Goal: Task Accomplishment & Management: Complete application form

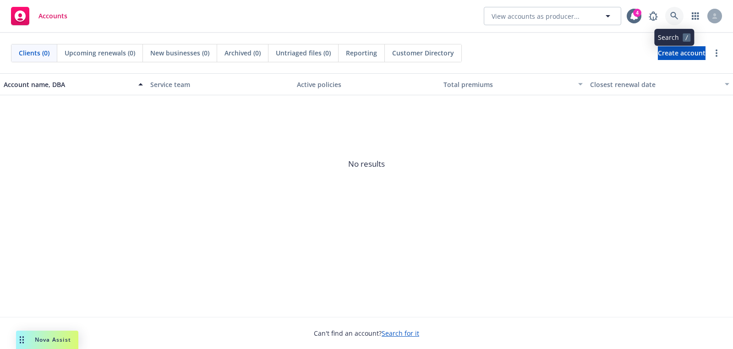
click at [679, 14] on link at bounding box center [674, 16] width 18 height 18
click at [658, 49] on span "Create account" at bounding box center [682, 52] width 48 height 17
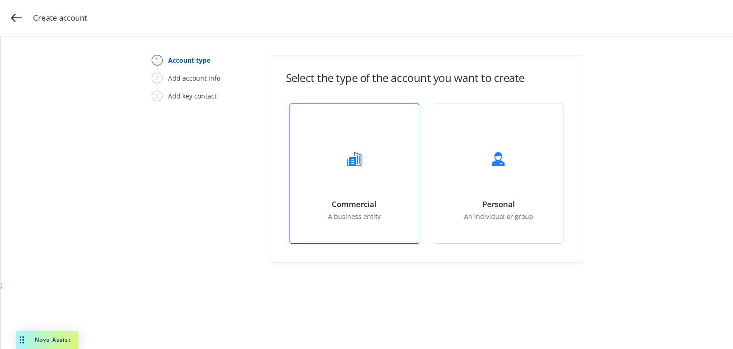
click at [345, 191] on div "Commercial A business entity" at bounding box center [354, 173] width 129 height 139
select select "US"
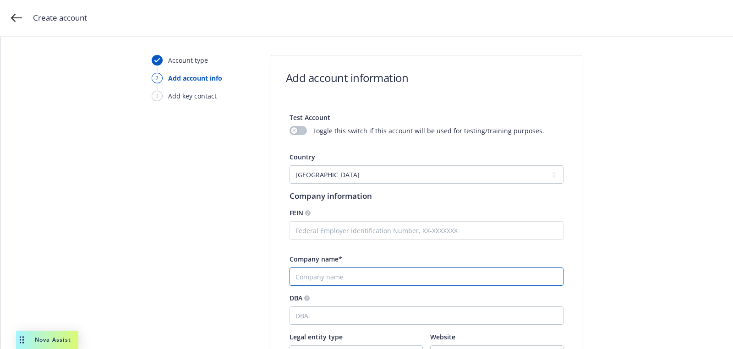
click at [328, 274] on input "Company name*" at bounding box center [427, 277] width 274 height 18
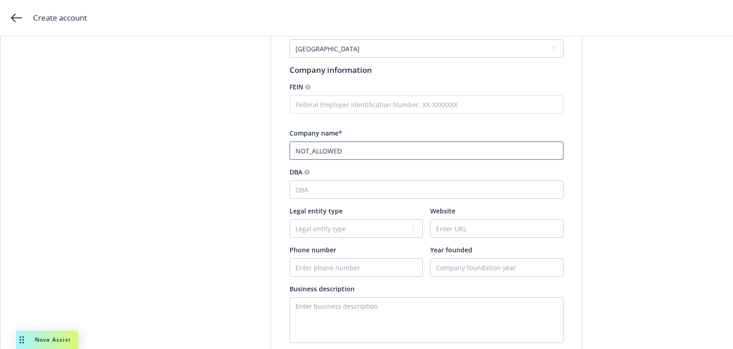
click at [342, 155] on input "NOT_ALLOWED" at bounding box center [427, 151] width 274 height 18
paste input "Vaderis, Inc."
type input "Vaderis, Inc."
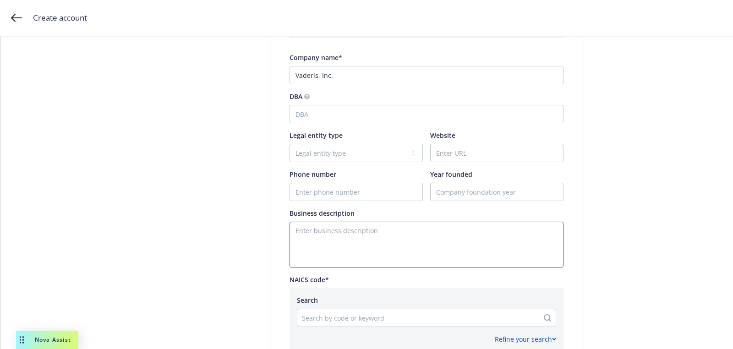
click at [345, 228] on textarea "Enter business description" at bounding box center [427, 245] width 274 height 46
paste textarea "Clinical stage drug development company"
type textarea "Clinical stage drug development company"
click at [480, 156] on input "Website" at bounding box center [497, 152] width 132 height 17
paste input "[DOMAIN_NAME]"
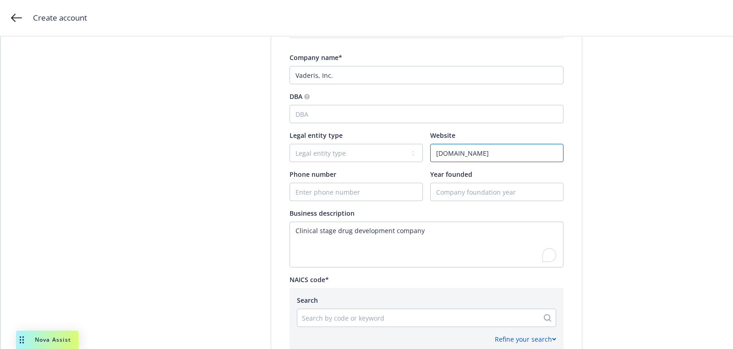
type input "[DOMAIN_NAME]"
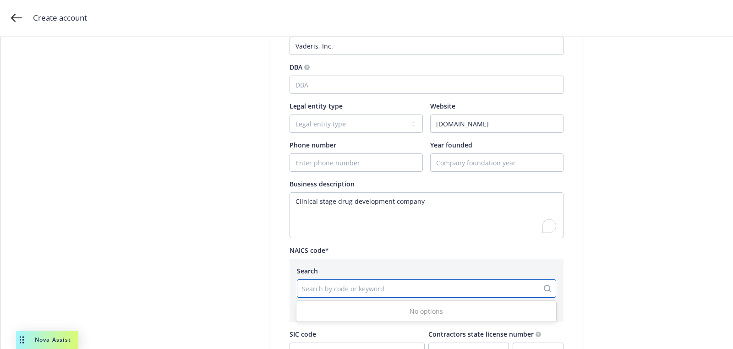
click at [336, 291] on div at bounding box center [418, 288] width 232 height 11
paste input "541714"
type input "541714"
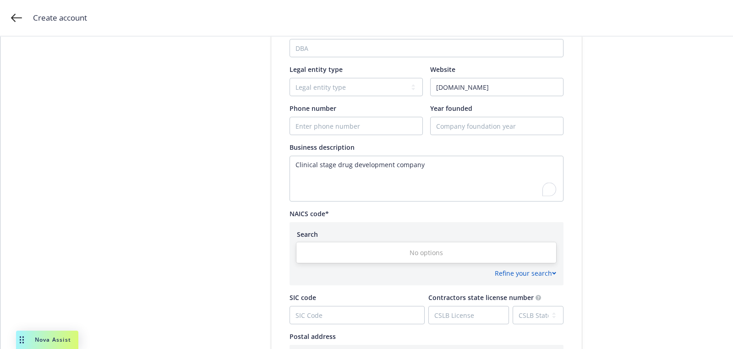
scroll to position [299, 0]
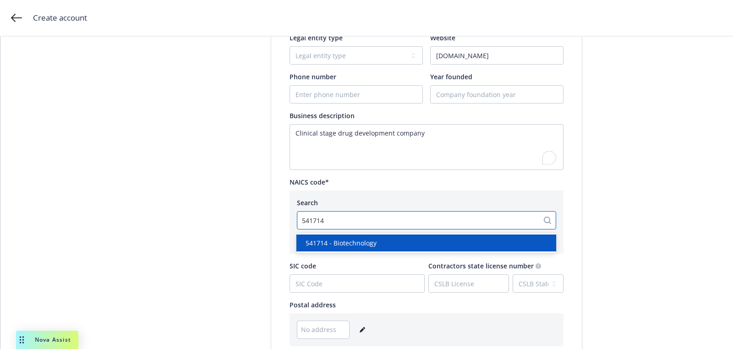
click at [359, 248] on div "541714 - Biotechnology" at bounding box center [426, 243] width 260 height 17
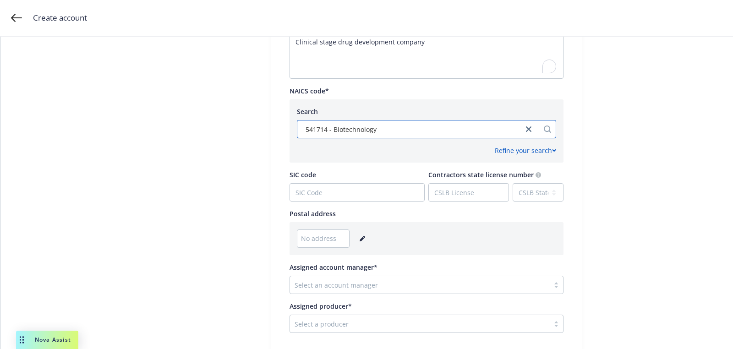
scroll to position [457, 0]
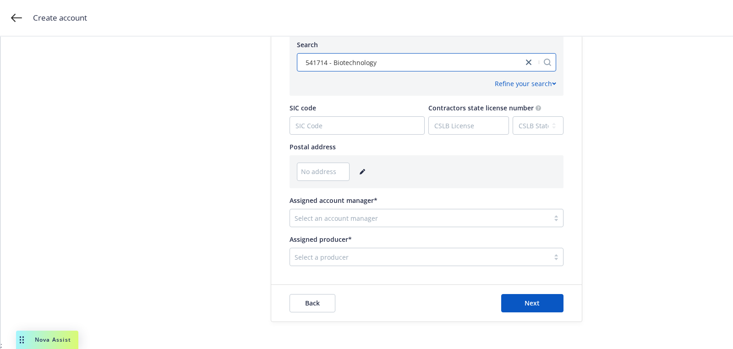
click at [362, 171] on icon "editPencil" at bounding box center [362, 171] width 5 height 5
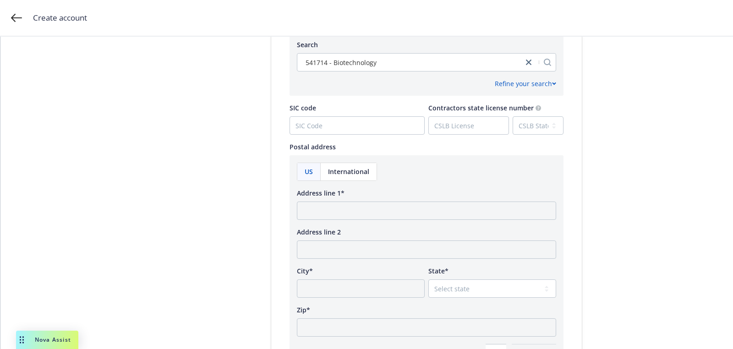
click at [338, 222] on div "US International Address line 1* Address line 2 City* State* Select state Zip* …" at bounding box center [426, 263] width 259 height 200
click at [338, 204] on input "Address line 1*" at bounding box center [426, 211] width 259 height 18
paste input "[STREET_ADDRESS]"
click at [428, 214] on input "[STREET_ADDRESS]" at bounding box center [426, 211] width 259 height 18
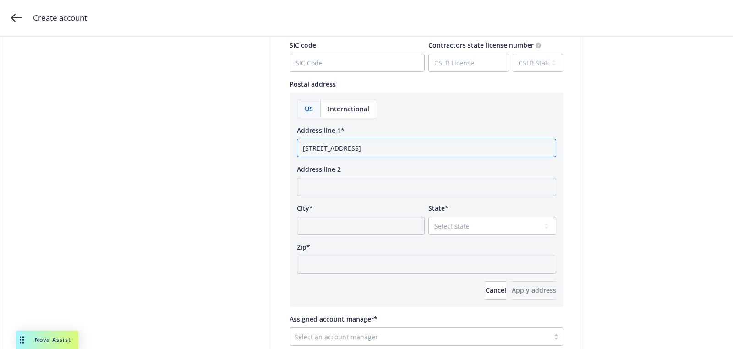
scroll to position [578, 0]
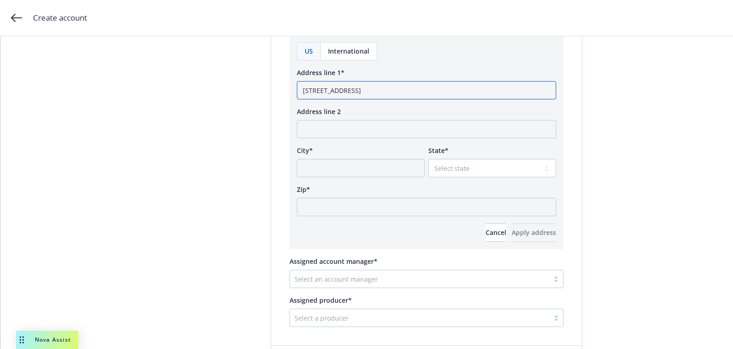
type input "[STREET_ADDRESS]"
click at [400, 196] on div "Zip*" at bounding box center [426, 201] width 259 height 32
click at [435, 212] on input "Zip*" at bounding box center [426, 207] width 259 height 18
paste input "60010"
type input "60010"
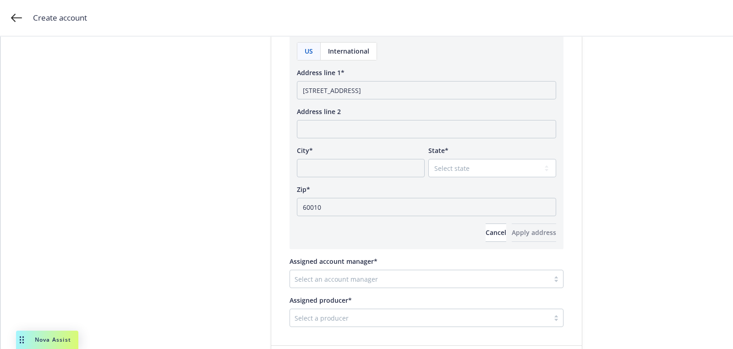
click at [454, 178] on div "US International Address line 1* [GEOGRAPHIC_DATA], [GEOGRAPHIC_DATA] Address l…" at bounding box center [426, 142] width 259 height 200
click at [453, 172] on select "Select state [US_STATE] [US_STATE] [US_STATE] [US_STATE] [US_STATE] [PERSON_NAM…" at bounding box center [492, 168] width 128 height 18
select select "IL"
click at [428, 159] on select "Select state [US_STATE] [US_STATE] [US_STATE] [US_STATE] [US_STATE] [PERSON_NAM…" at bounding box center [492, 168] width 128 height 18
drag, startPoint x: 410, startPoint y: 93, endPoint x: 382, endPoint y: 88, distance: 28.3
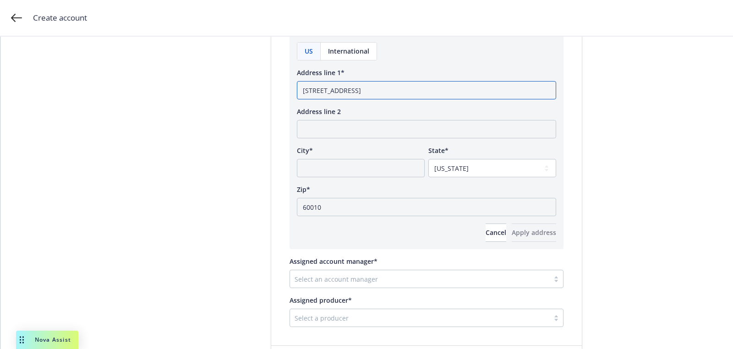
click at [382, 88] on input "[STREET_ADDRESS]" at bounding box center [426, 90] width 259 height 18
type input "[STREET_ADDRESS]"
click at [356, 169] on input "City*" at bounding box center [361, 168] width 128 height 18
paste input "[GEOGRAPHIC_DATA]"
type input "[GEOGRAPHIC_DATA]"
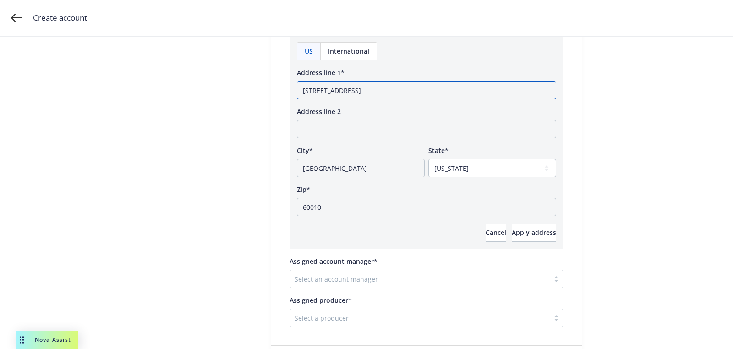
drag, startPoint x: 378, startPoint y: 90, endPoint x: 433, endPoint y: 90, distance: 55.4
click at [400, 90] on input "[STREET_ADDRESS]" at bounding box center [426, 90] width 259 height 18
type input "[STREET_ADDRESS]"
click at [515, 236] on button "Apply address" at bounding box center [534, 233] width 44 height 18
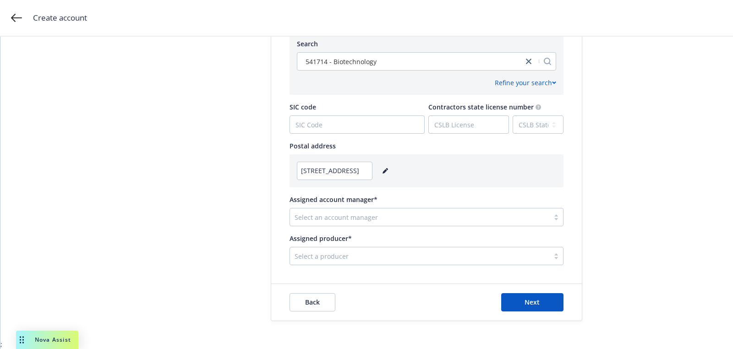
scroll to position [457, 0]
click at [392, 217] on div at bounding box center [420, 218] width 250 height 11
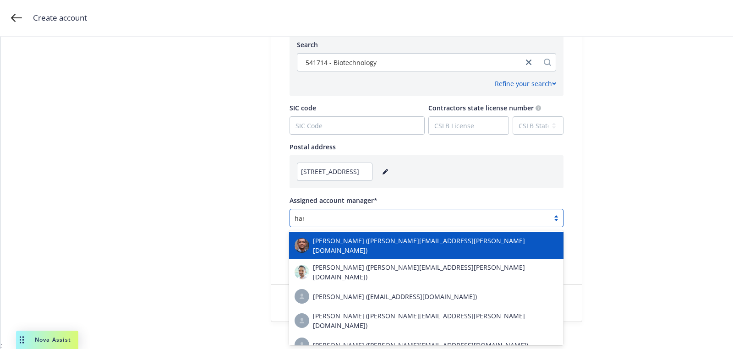
type input "[PERSON_NAME]"
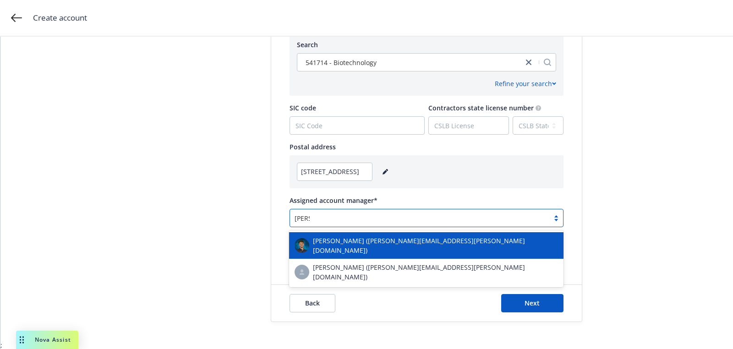
click at [358, 240] on span "[PERSON_NAME] ([PERSON_NAME][EMAIL_ADDRESS][PERSON_NAME][DOMAIN_NAME])" at bounding box center [435, 245] width 245 height 19
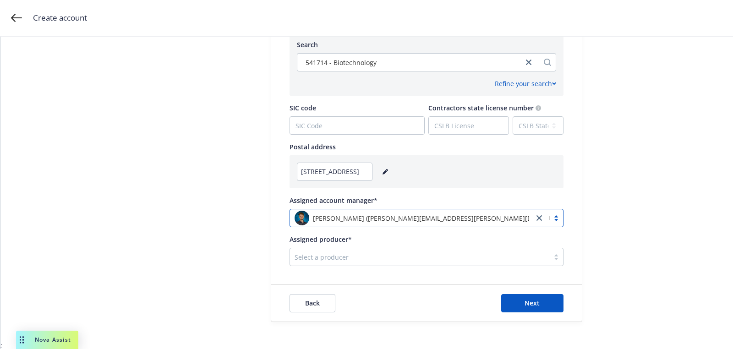
click at [356, 250] on div "Select a producer" at bounding box center [419, 257] width 259 height 15
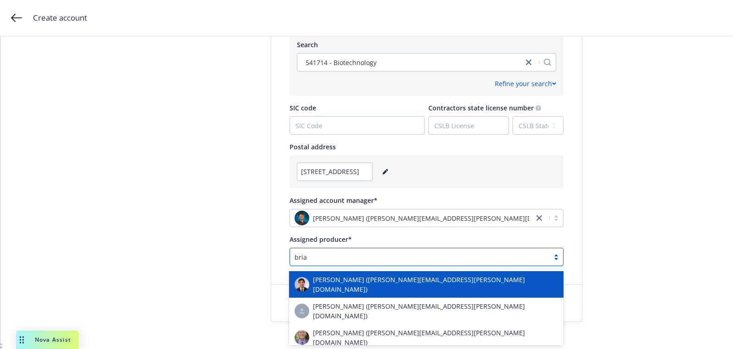
type input "[PERSON_NAME]"
click at [371, 275] on div "[PERSON_NAME] ([PERSON_NAME][EMAIL_ADDRESS][PERSON_NAME][DOMAIN_NAME])" at bounding box center [426, 284] width 263 height 19
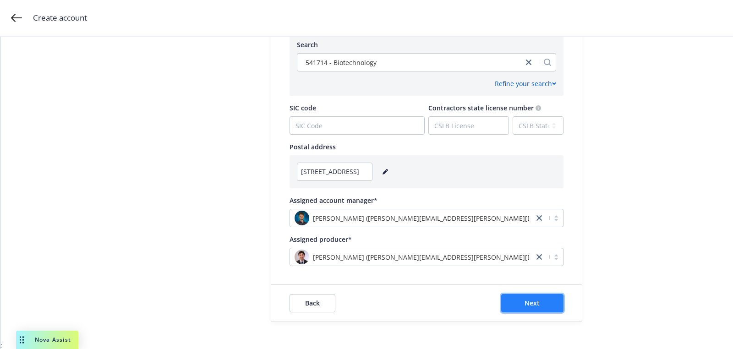
click at [526, 299] on button "Next" at bounding box center [532, 303] width 62 height 18
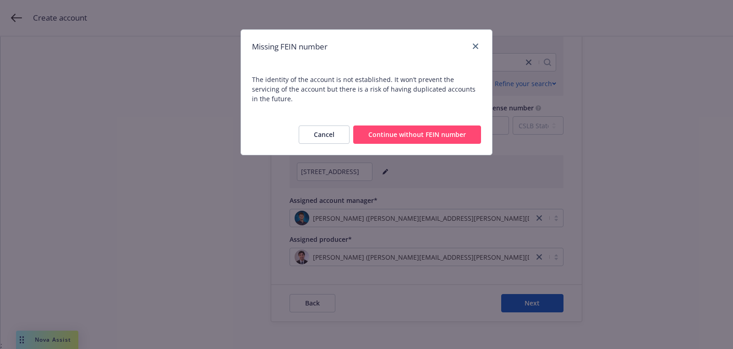
click at [432, 128] on button "Continue without FEIN number" at bounding box center [417, 135] width 128 height 18
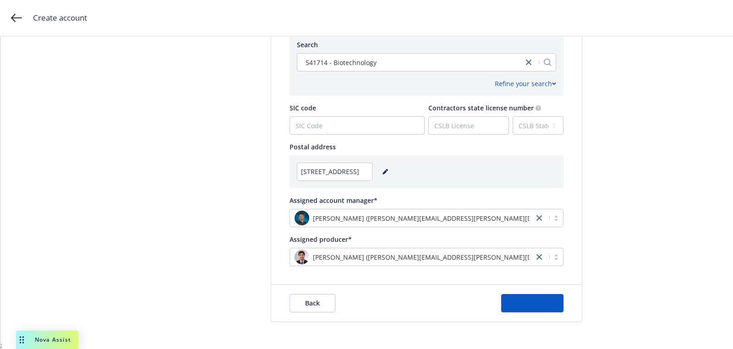
scroll to position [0, 0]
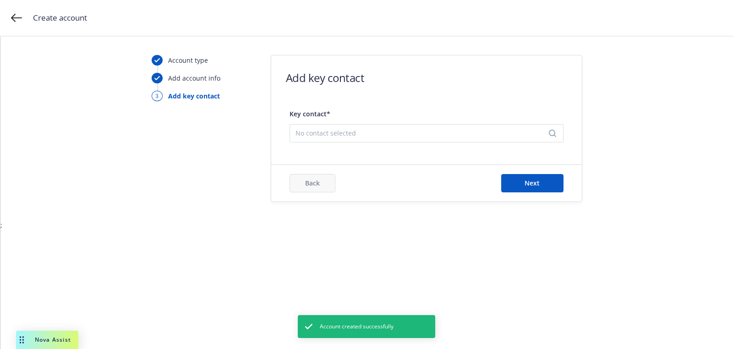
click at [443, 135] on span "No contact selected" at bounding box center [422, 133] width 255 height 10
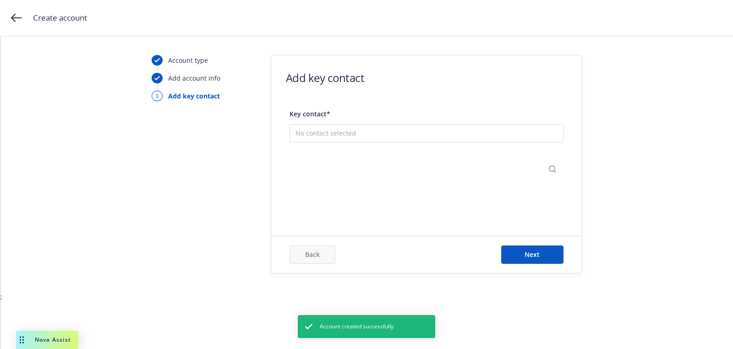
click at [426, 185] on button "Add new contact" at bounding box center [426, 178] width 262 height 18
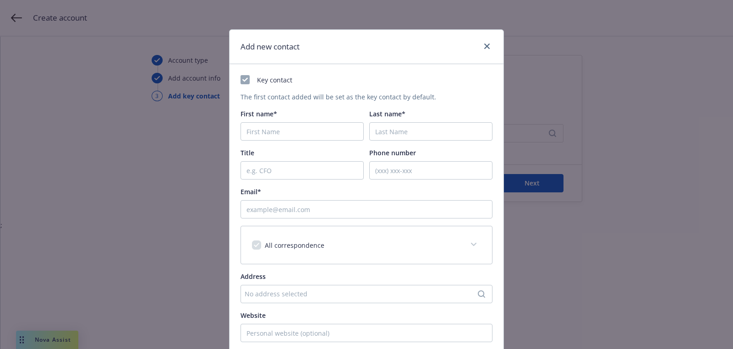
click at [313, 145] on div "Key contact The first contact added will be set as the key contact by default. …" at bounding box center [367, 241] width 252 height 333
click at [313, 141] on div "Key contact The first contact added will be set as the key contact by default. …" at bounding box center [367, 241] width 252 height 333
click at [312, 133] on input "First name*" at bounding box center [302, 131] width 123 height 18
paste input "[PERSON_NAME]"
type input "[PERSON_NAME]"
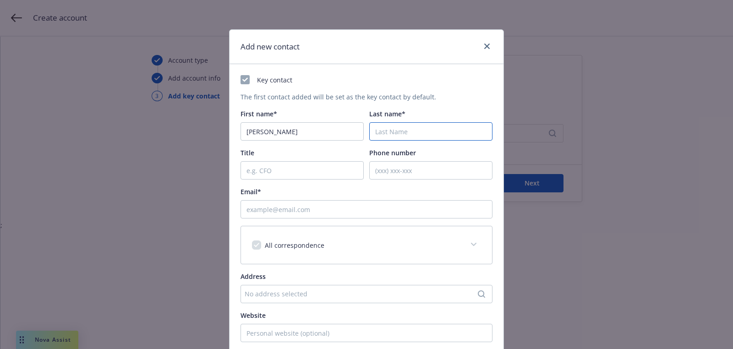
paste input "[PERSON_NAME]"
type input "[PERSON_NAME]"
click at [418, 224] on div "Key contact The first contact added will be set as the key contact by default. …" at bounding box center [367, 241] width 252 height 333
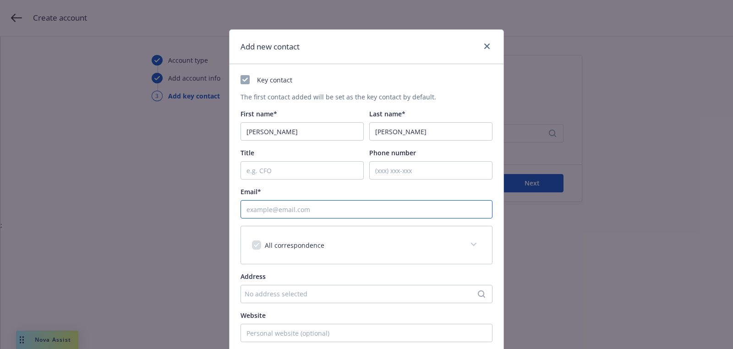
click at [418, 218] on input "Email*" at bounding box center [367, 209] width 252 height 18
paste input "[EMAIL_ADDRESS][DOMAIN_NAME]"
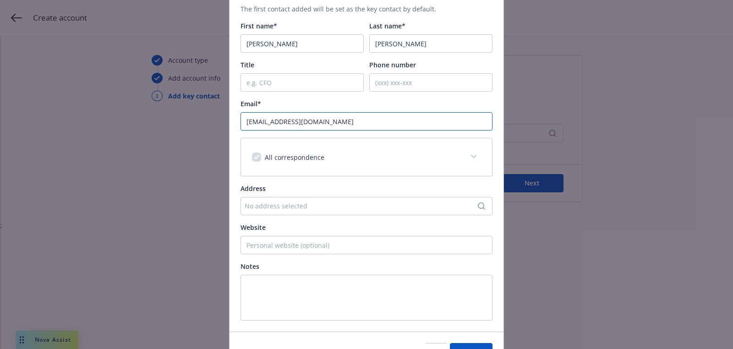
scroll to position [140, 0]
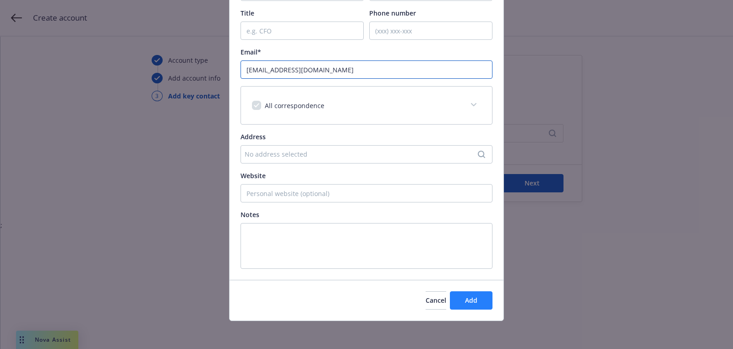
type input "[EMAIL_ADDRESS][DOMAIN_NAME]"
click at [484, 305] on button "Add" at bounding box center [471, 300] width 43 height 18
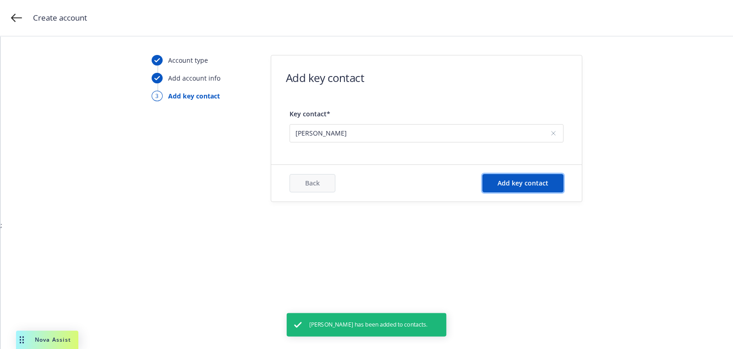
click at [536, 190] on button "Add key contact" at bounding box center [522, 183] width 81 height 18
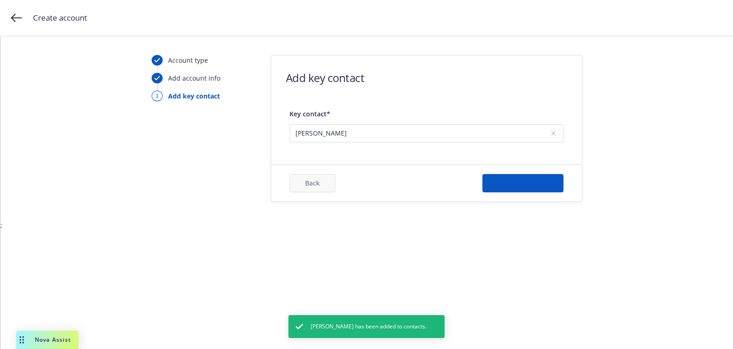
click at [423, 159] on form "Add key contact Key contact* [PERSON_NAME] Back Add key contact" at bounding box center [426, 128] width 311 height 146
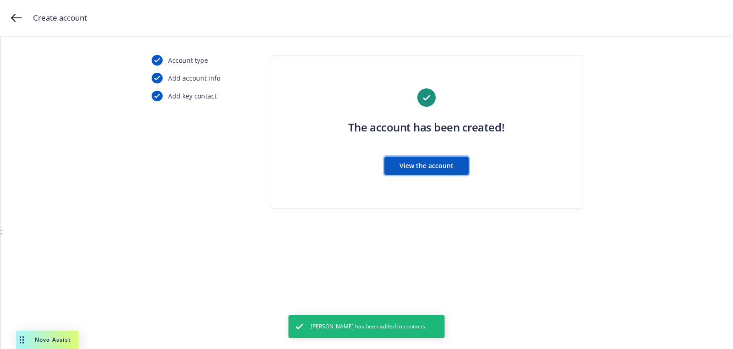
click at [423, 159] on button "View the account" at bounding box center [426, 166] width 84 height 18
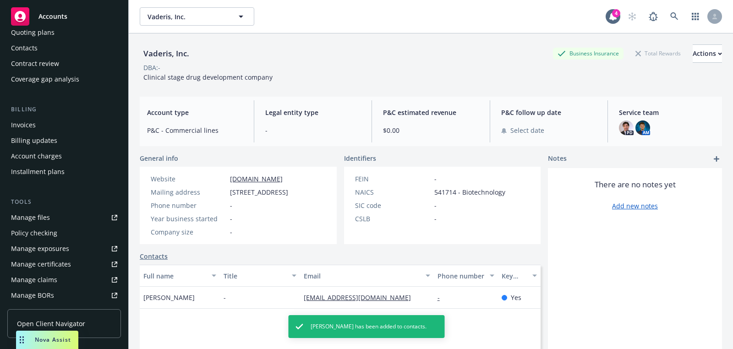
scroll to position [251, 0]
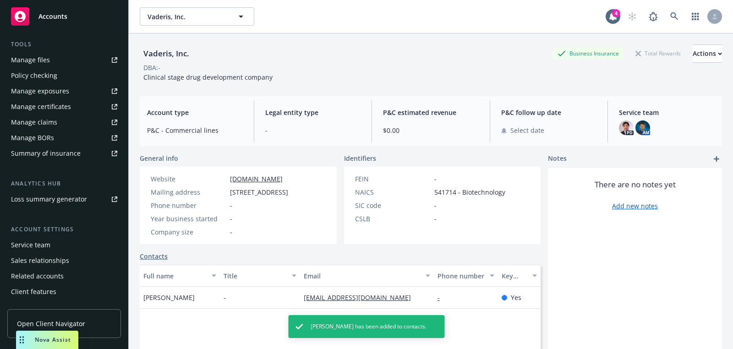
click at [38, 240] on div "Service team" at bounding box center [30, 245] width 39 height 15
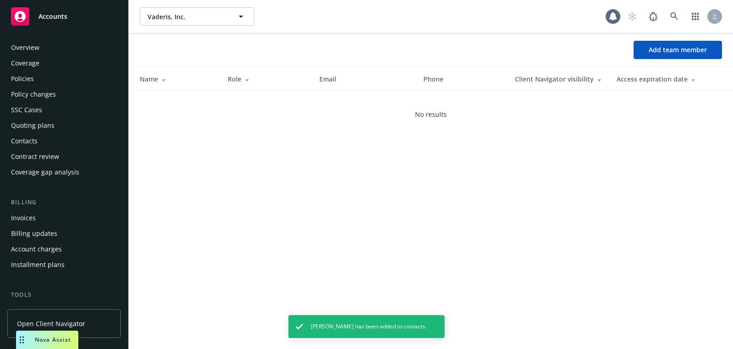
scroll to position [262, 0]
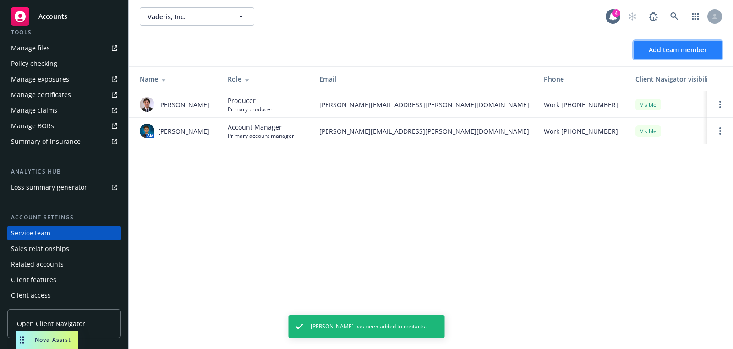
click at [646, 53] on button "Add team member" at bounding box center [678, 50] width 88 height 18
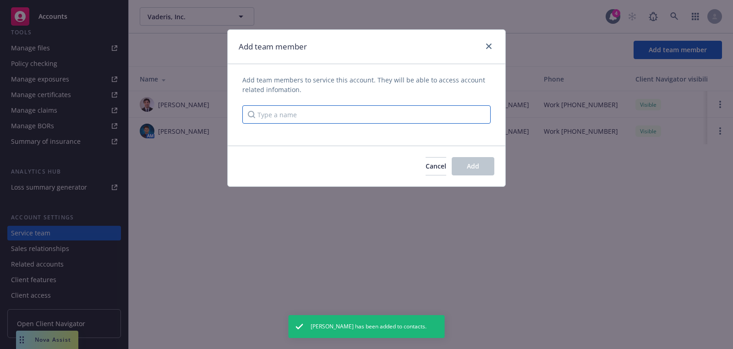
click at [347, 114] on input "Type a name" at bounding box center [366, 114] width 248 height 18
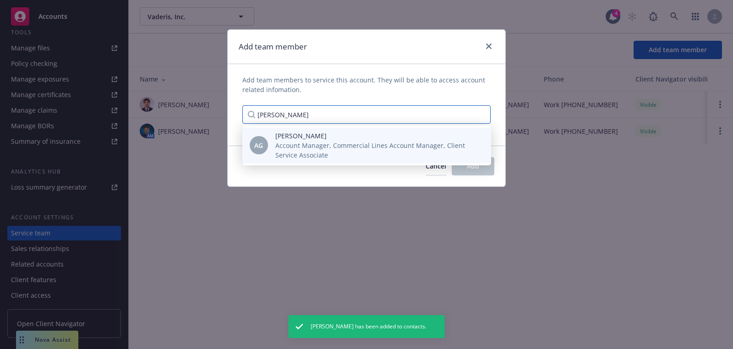
type input "[PERSON_NAME]"
click at [327, 136] on span "[PERSON_NAME]" at bounding box center [375, 136] width 201 height 10
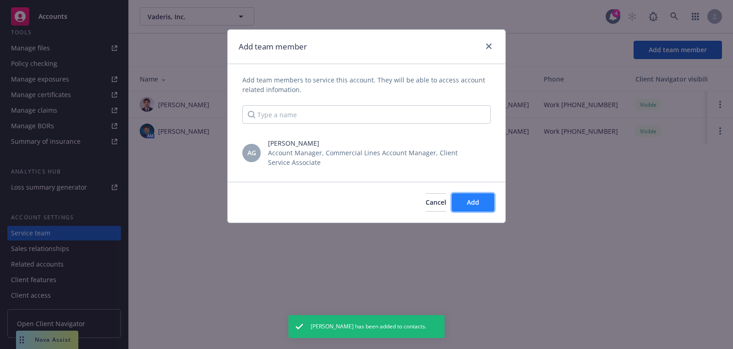
click at [479, 203] on span "Add" at bounding box center [473, 202] width 12 height 9
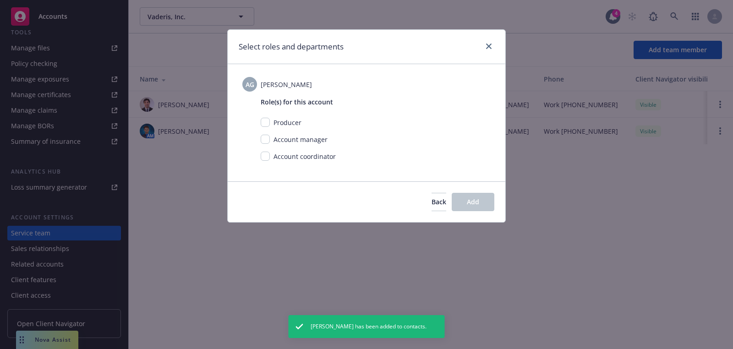
click at [274, 156] on span "Account coordinator" at bounding box center [304, 156] width 62 height 9
click at [270, 156] on div "Account coordinator" at bounding box center [304, 157] width 68 height 10
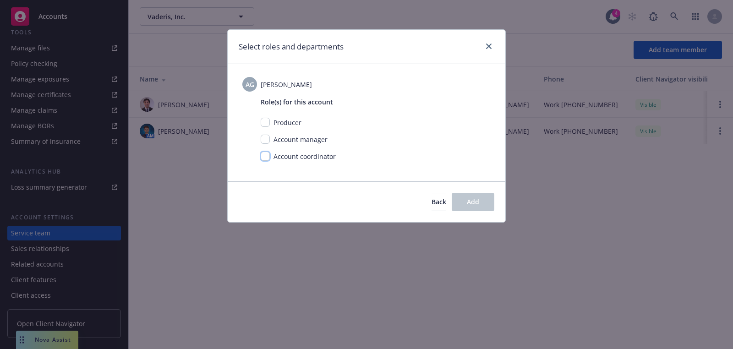
click at [264, 156] on input "checkbox" at bounding box center [265, 156] width 9 height 9
checkbox input "true"
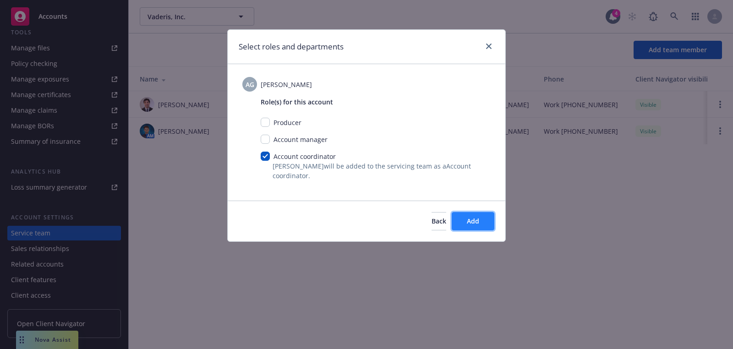
click at [493, 221] on button "Add" at bounding box center [473, 221] width 43 height 18
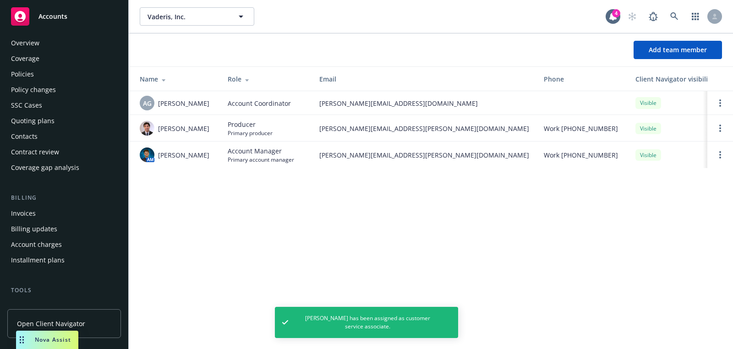
scroll to position [0, 0]
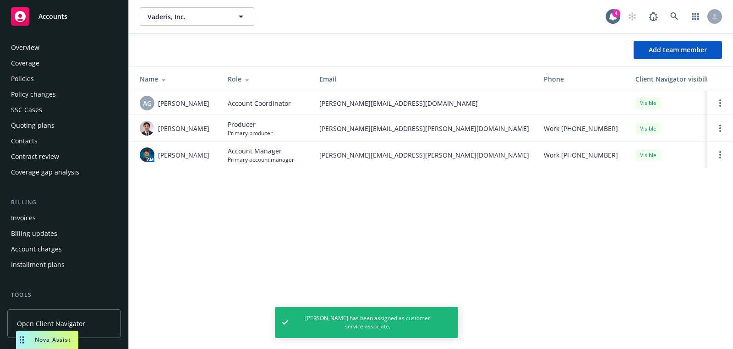
click at [55, 129] on div "Quoting plans" at bounding box center [64, 125] width 106 height 15
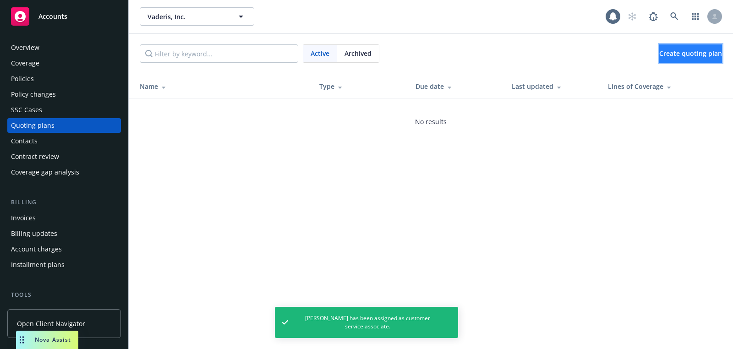
click at [669, 59] on link "Create quoting plan" at bounding box center [690, 53] width 63 height 18
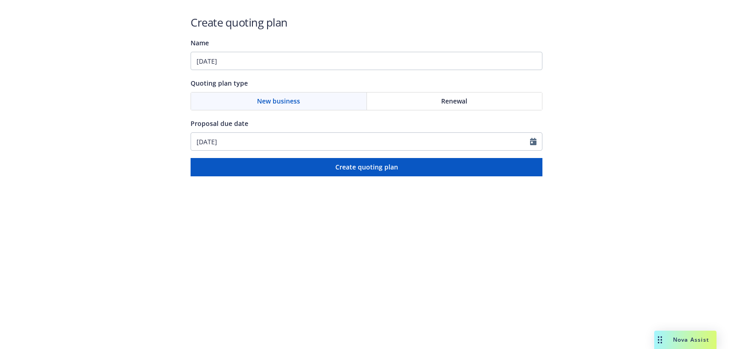
type input "[DATE]"
select select "9"
click at [281, 137] on input "[DATE]" at bounding box center [360, 141] width 339 height 17
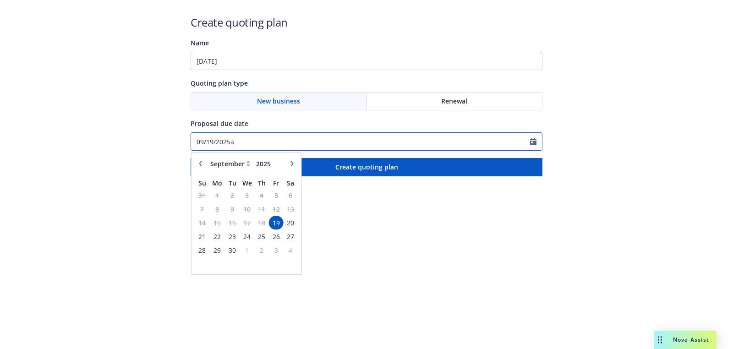
paste input "[DATE]"
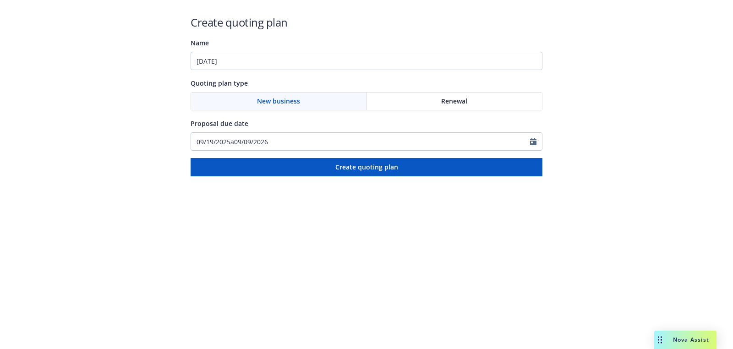
type input "[DATE]"
click at [294, 48] on div "Name" at bounding box center [367, 42] width 352 height 11
click at [271, 142] on input "[DATE]" at bounding box center [360, 141] width 339 height 17
select select "9"
paste input "09/2026"
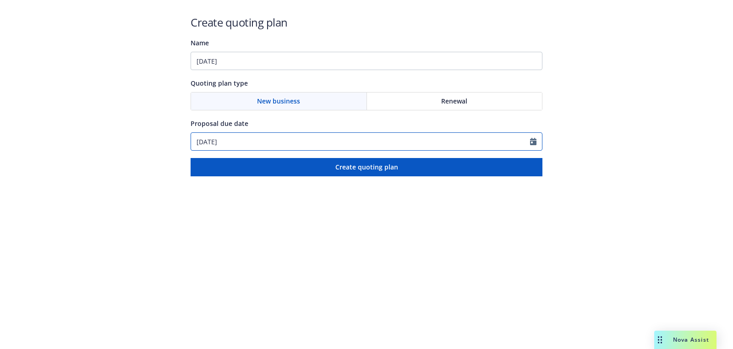
type input "[DATE]"
click at [281, 72] on div "Create quoting plan Name [DATE] Quoting plan type New business Renewal Proposal…" at bounding box center [367, 96] width 352 height 162
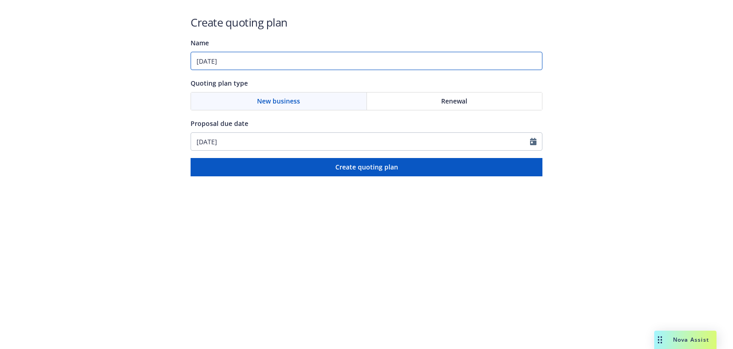
click at [283, 69] on input "[DATE]" at bounding box center [367, 61] width 352 height 18
paste input "Workers Compensation;Business Owners"
click at [306, 63] on input "09/09/2026: Workers Compensation;Business Owners" at bounding box center [367, 61] width 352 height 18
type input "09/09/2026: Workers Compensation, Business Owners"
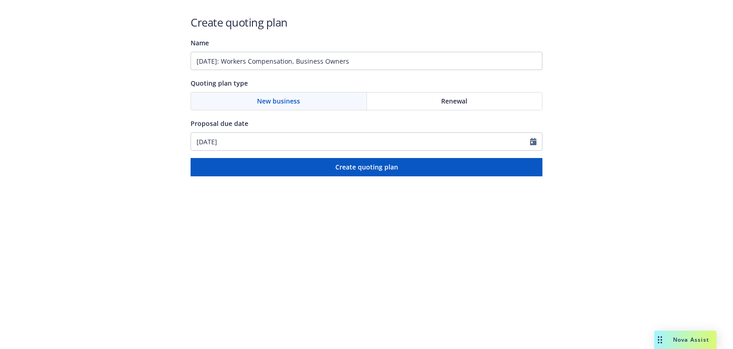
click at [324, 156] on div "Create quoting plan Name 09/09/2026: Workers Compensation, Business Owners Quot…" at bounding box center [367, 96] width 352 height 162
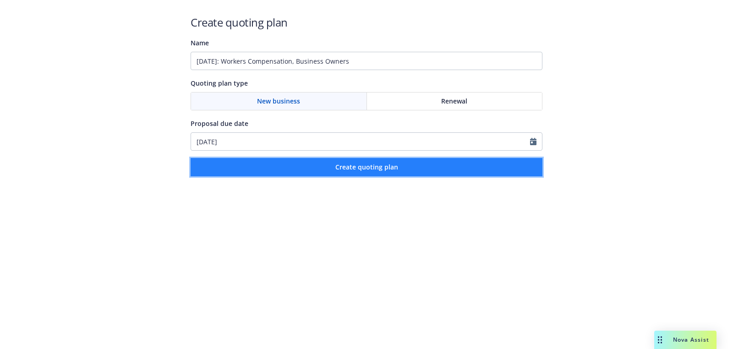
click at [322, 159] on button "Create quoting plan" at bounding box center [367, 167] width 352 height 18
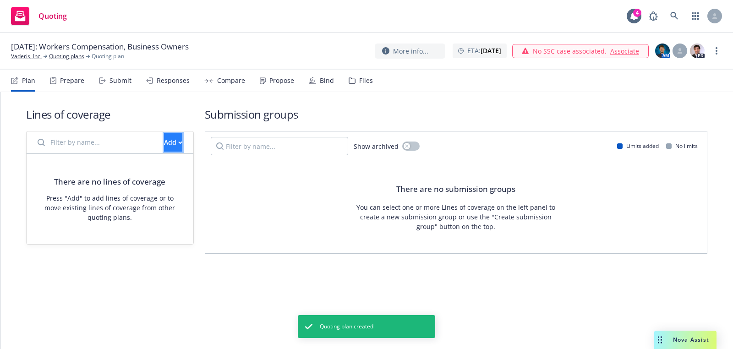
click at [175, 138] on button "Add" at bounding box center [173, 142] width 18 height 18
click at [186, 164] on span "Create new business lines of coverage" at bounding box center [205, 165] width 140 height 9
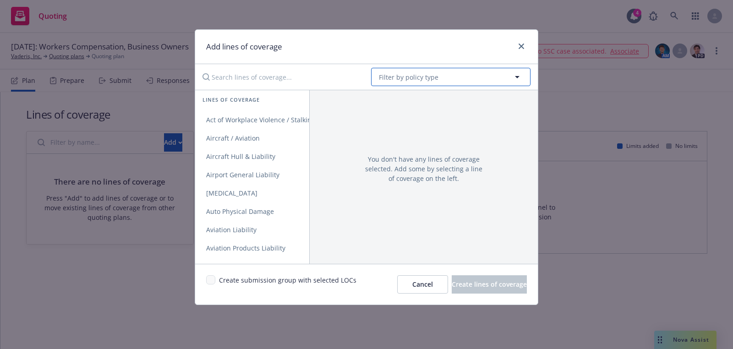
click at [409, 80] on span "Filter by policy type" at bounding box center [409, 77] width 60 height 10
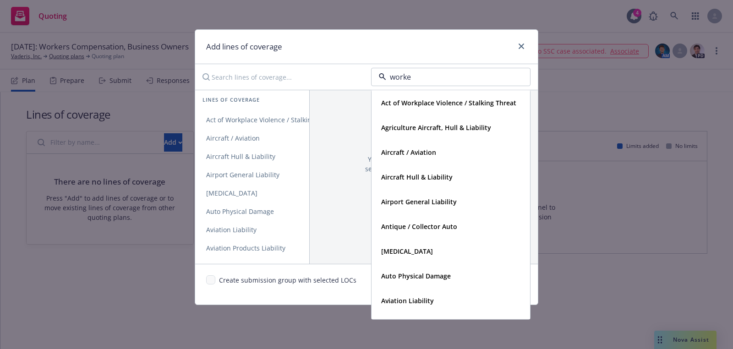
type input "worker"
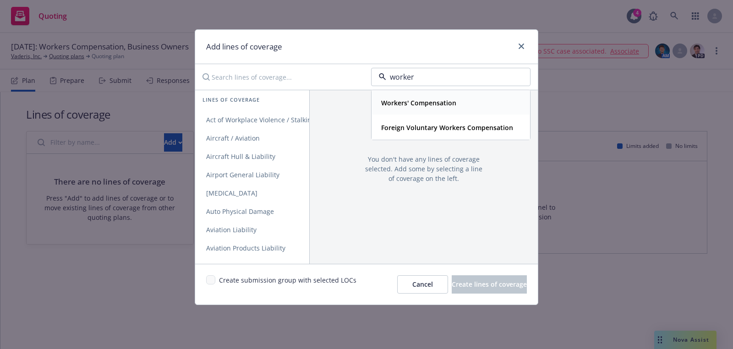
click at [414, 103] on strong "Workers' Compensation" at bounding box center [418, 102] width 75 height 9
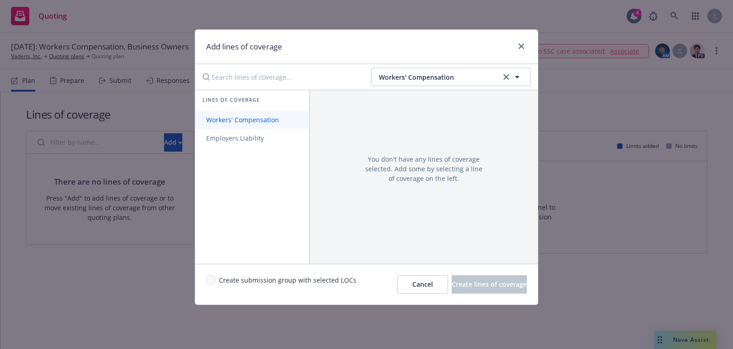
click at [276, 118] on span "Workers' Compensation" at bounding box center [242, 119] width 95 height 9
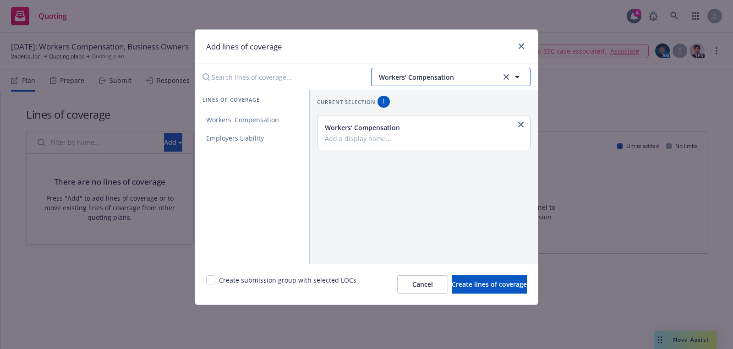
click at [439, 78] on span "Workers' Compensation" at bounding box center [439, 77] width 120 height 10
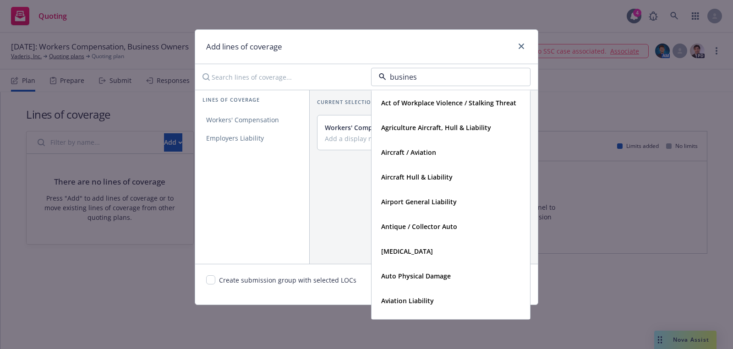
type input "business"
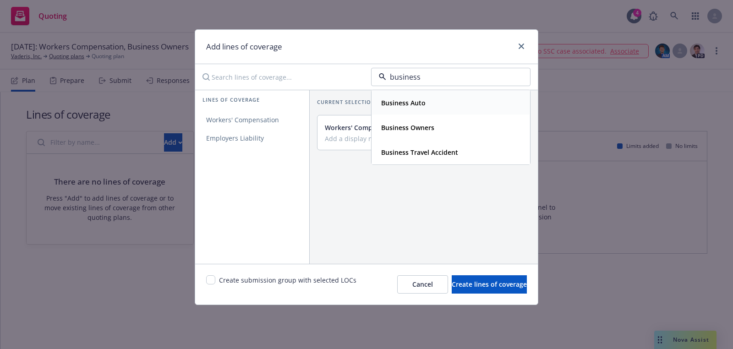
click at [412, 105] on strong "Business Auto" at bounding box center [403, 102] width 44 height 9
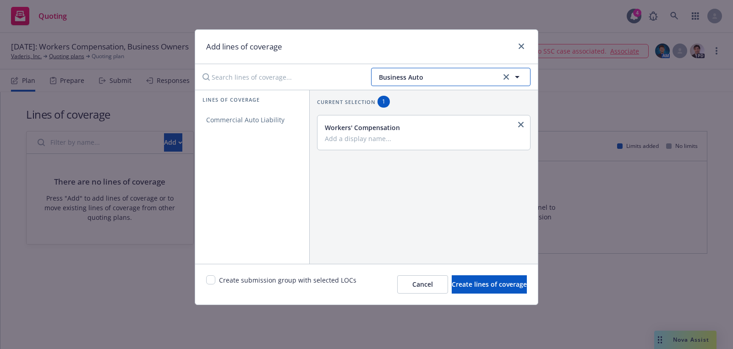
click at [426, 71] on button "Business Auto" at bounding box center [450, 77] width 159 height 18
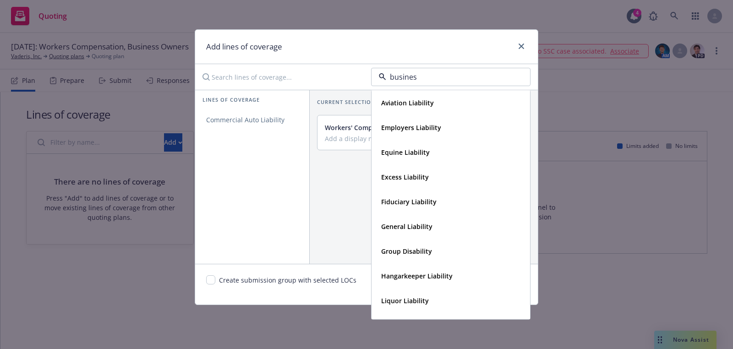
type input "business"
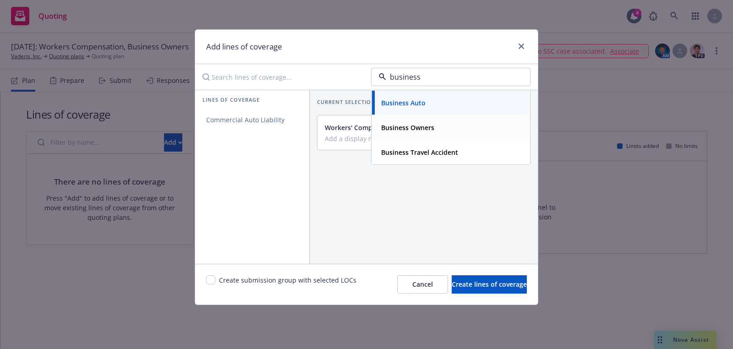
click at [416, 124] on strong "Business Owners" at bounding box center [407, 127] width 53 height 9
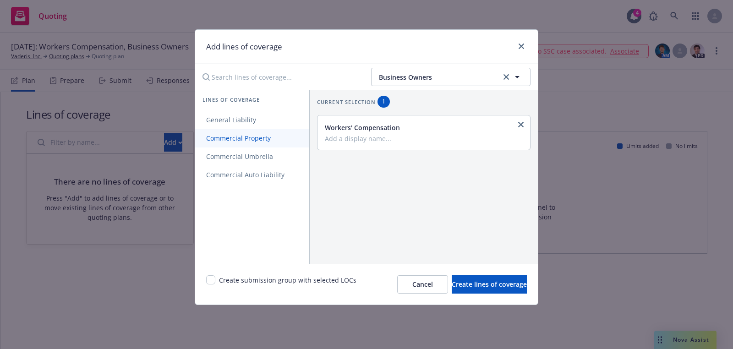
click at [274, 129] on link "Commercial Property" at bounding box center [252, 138] width 114 height 18
click at [269, 122] on link "General Liability" at bounding box center [252, 120] width 114 height 18
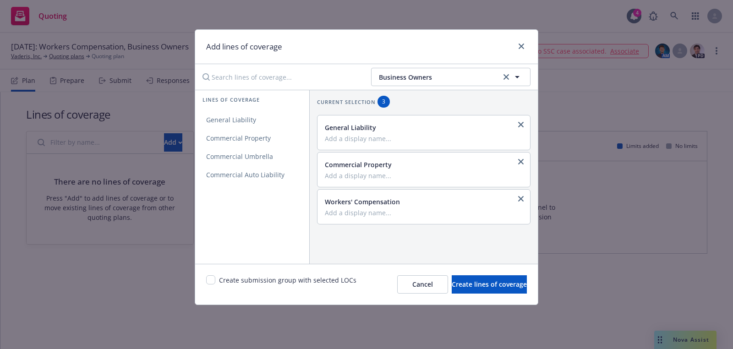
click at [212, 284] on div "Create submission group with selected LOCs" at bounding box center [281, 284] width 150 height 18
click at [212, 282] on input "checkbox" at bounding box center [210, 279] width 9 height 9
checkbox input "true"
click at [452, 285] on span "Create lines of coverage" at bounding box center [489, 284] width 75 height 9
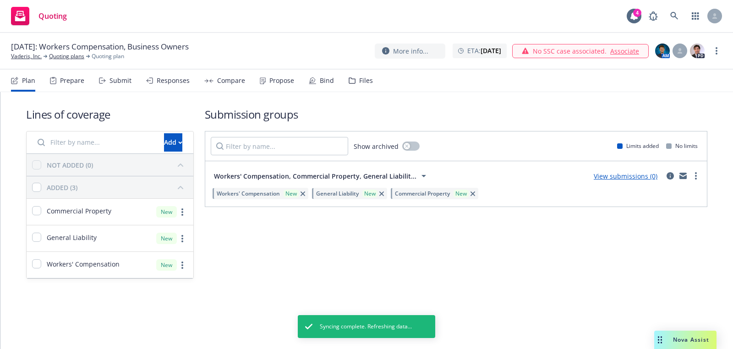
click at [25, 57] on link "Vaderis, Inc." at bounding box center [26, 56] width 31 height 8
